Goal: Transaction & Acquisition: Register for event/course

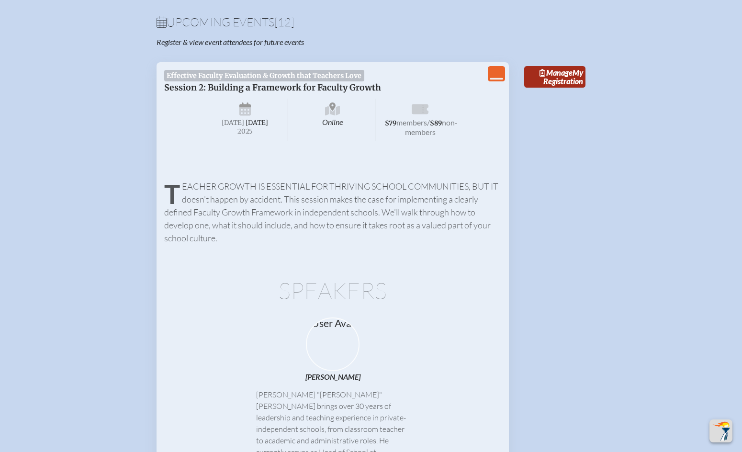
scroll to position [327, 0]
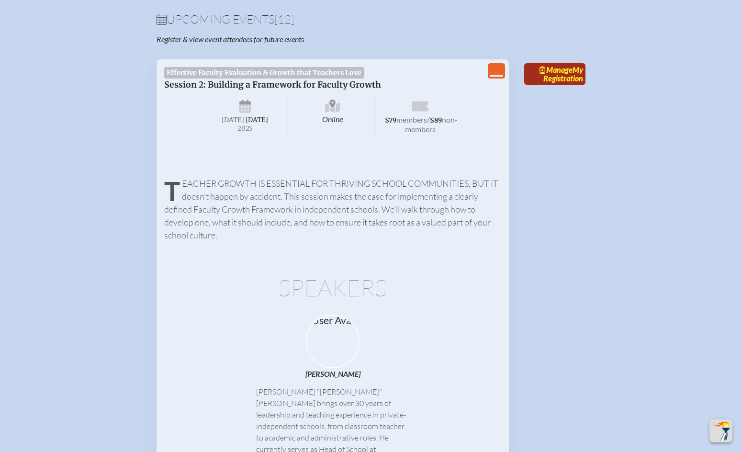
click at [585, 85] on link "Manage My Registration" at bounding box center [554, 74] width 61 height 22
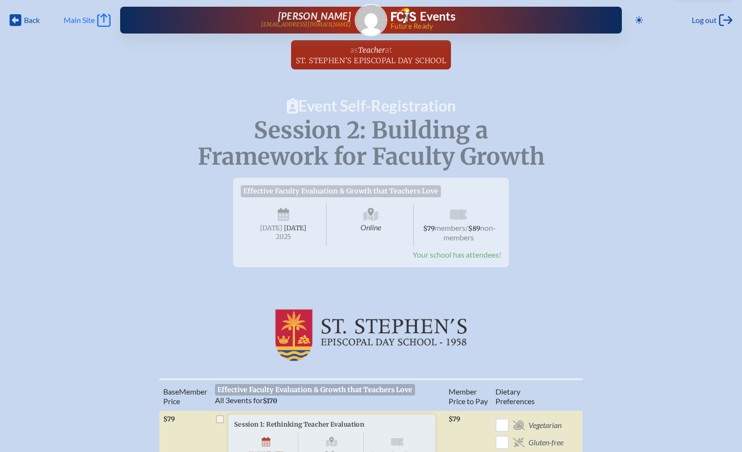
click at [110, 24] on icon at bounding box center [103, 19] width 13 height 13
click at [19, 26] on icon at bounding box center [16, 20] width 12 height 12
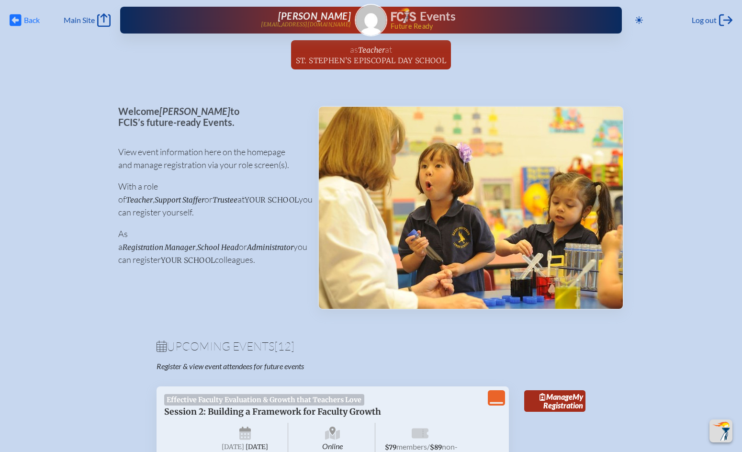
scroll to position [327, 0]
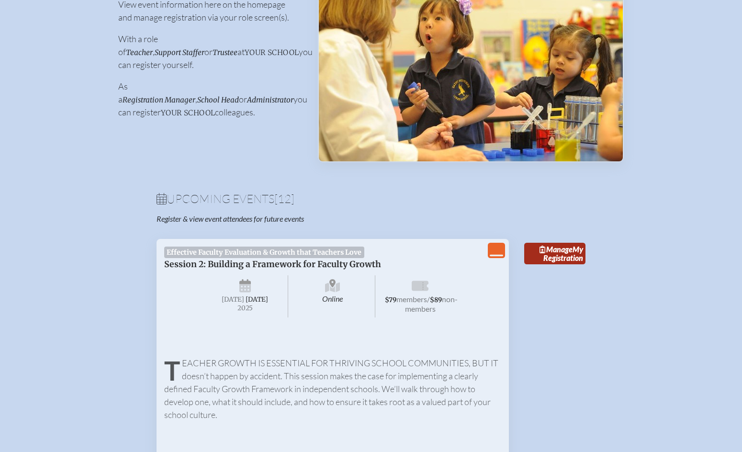
scroll to position [0, 0]
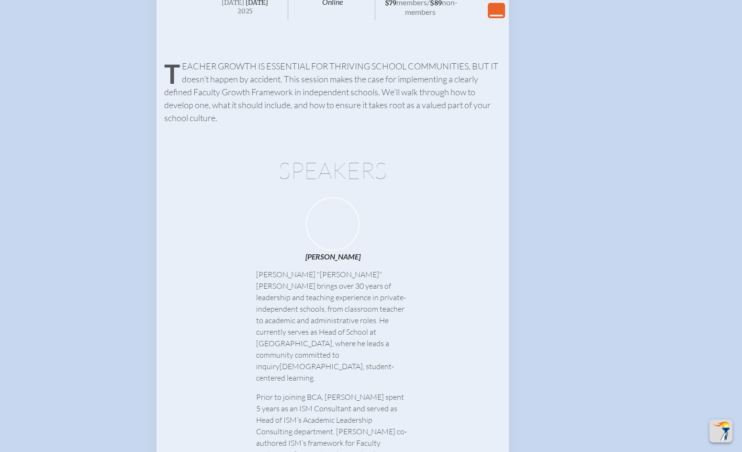
scroll to position [445, 0]
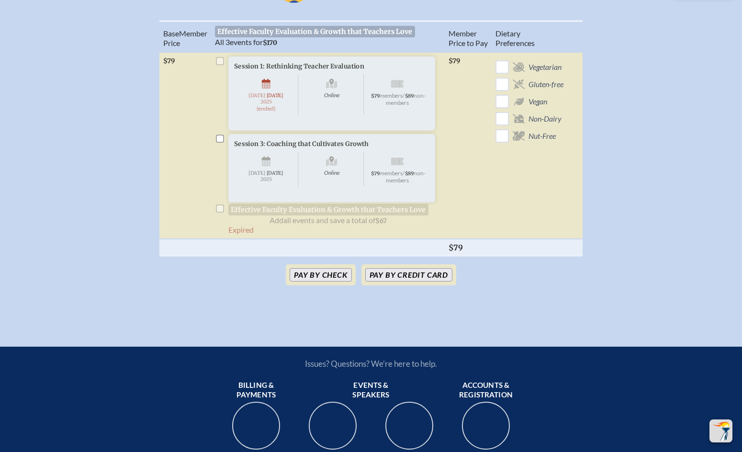
scroll to position [362, 0]
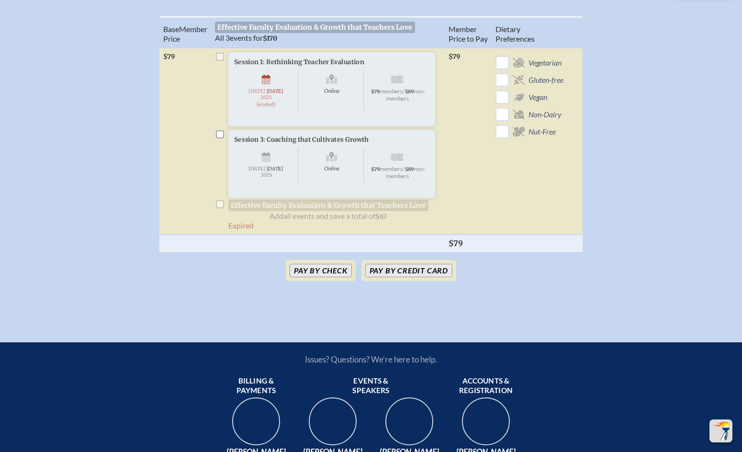
click at [216, 138] on input "checkbox" at bounding box center [220, 134] width 8 height 8
checkbox input "true"
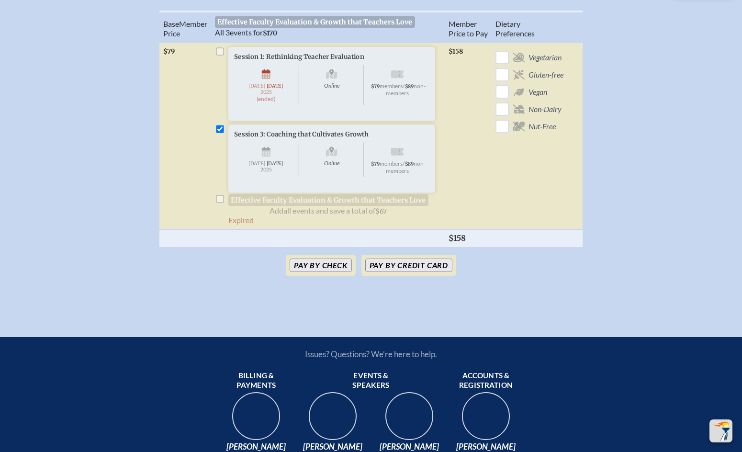
scroll to position [367, 0]
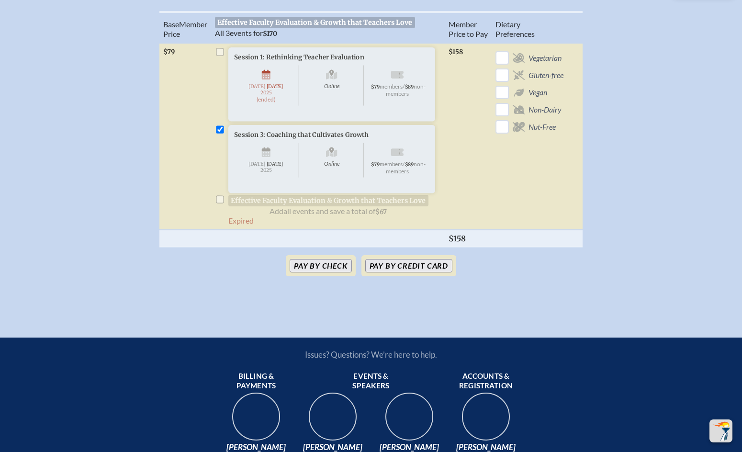
click at [215, 125] on li "Session 1: Rethinking Teacher Evaluation Online [DATE] (ended) $79 members / $8…" at bounding box center [328, 96] width 226 height 99
click at [393, 272] on button "Pay by Credit Card" at bounding box center [408, 265] width 87 height 13
